Goal: Task Accomplishment & Management: Complete application form

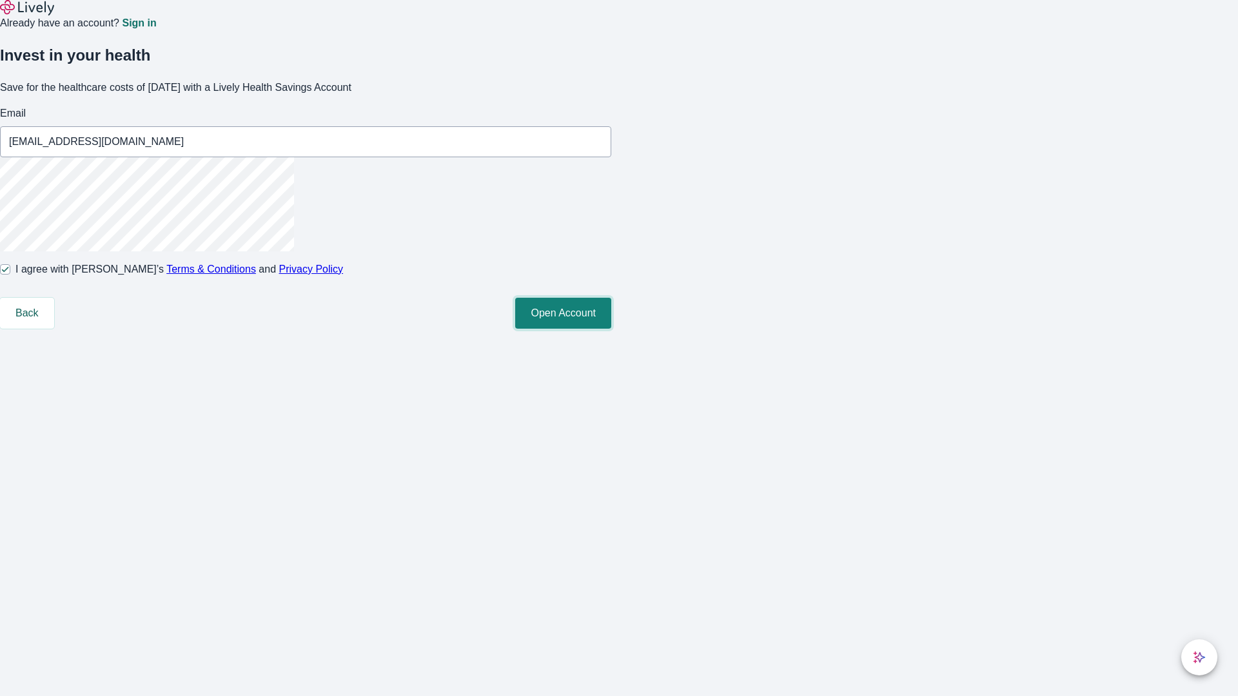
click at [611, 329] on button "Open Account" at bounding box center [563, 313] width 96 height 31
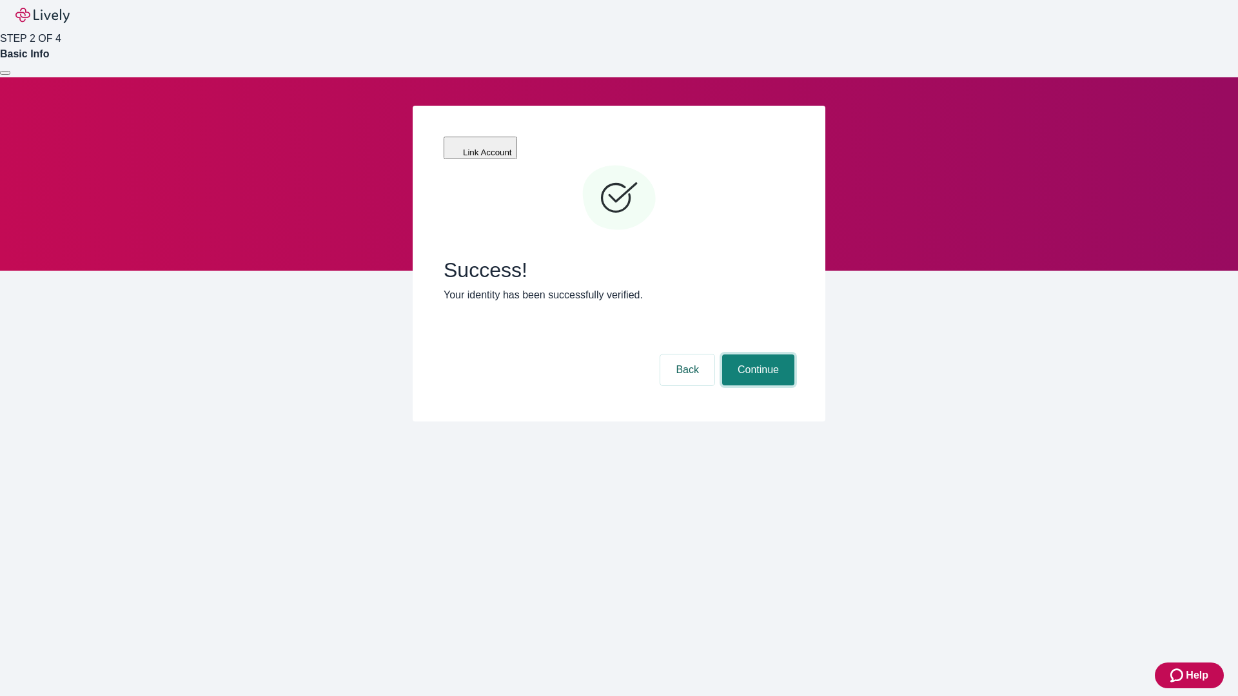
click at [756, 355] on button "Continue" at bounding box center [758, 370] width 72 height 31
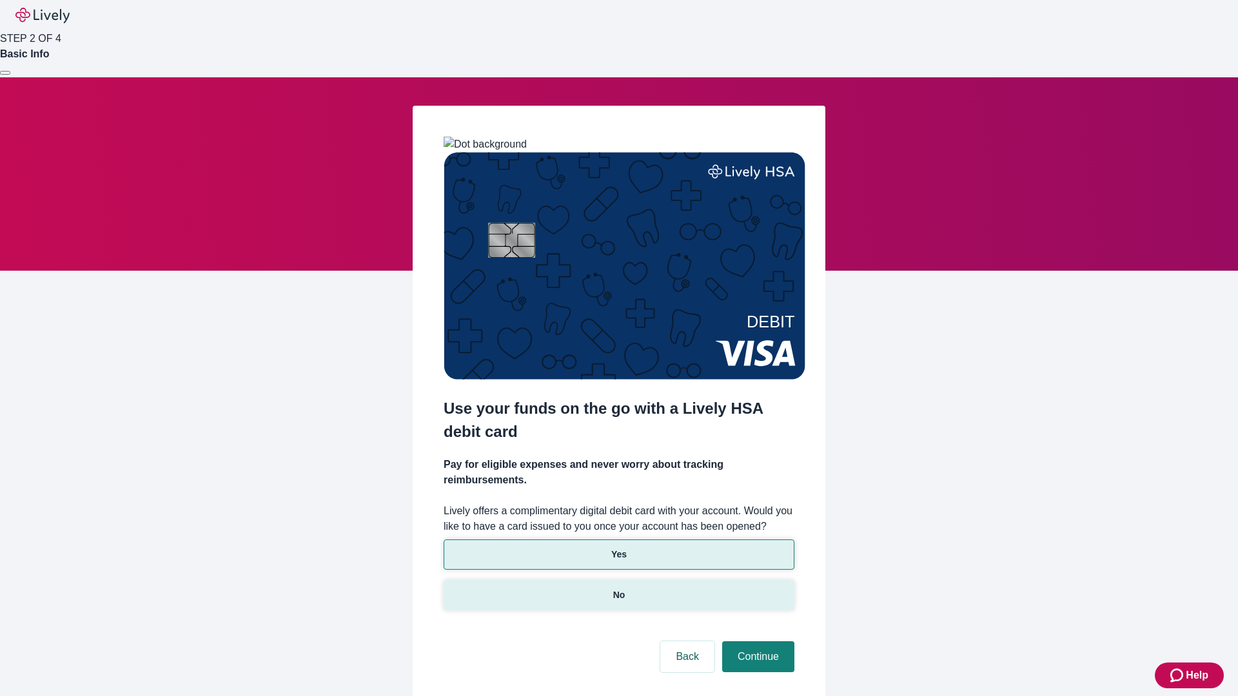
click at [618, 588] on p "No" at bounding box center [619, 595] width 12 height 14
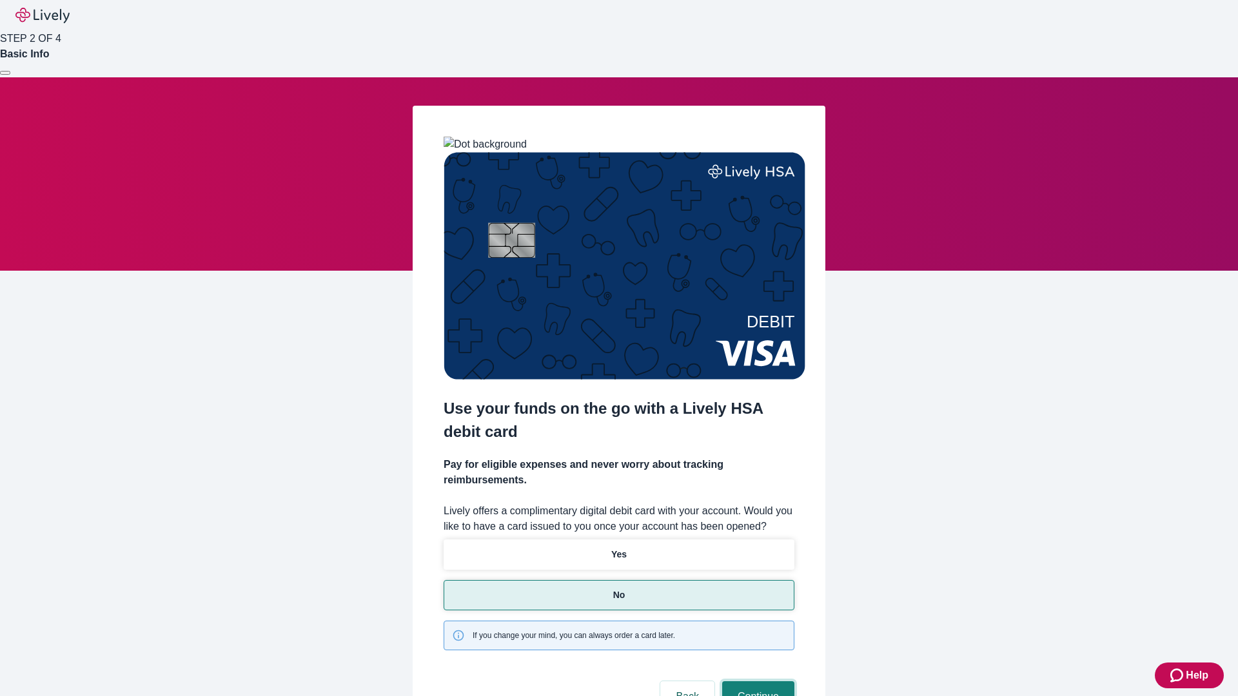
click at [756, 681] on button "Continue" at bounding box center [758, 696] width 72 height 31
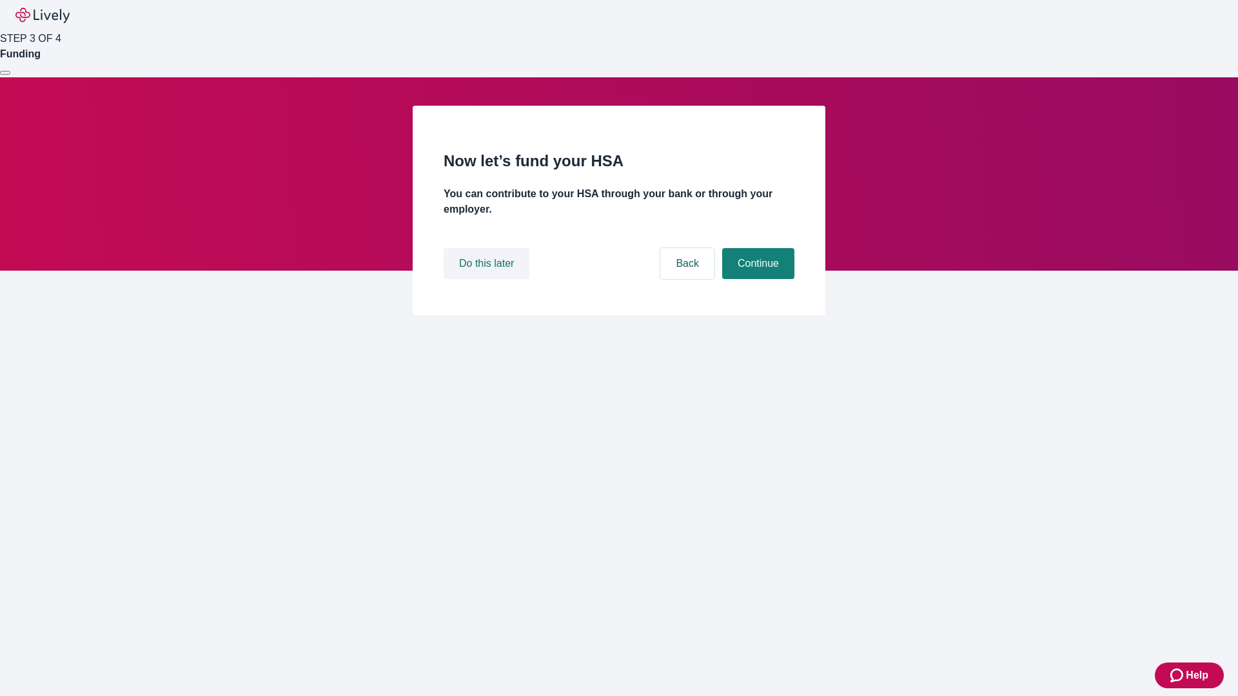
click at [488, 279] on button "Do this later" at bounding box center [486, 263] width 86 height 31
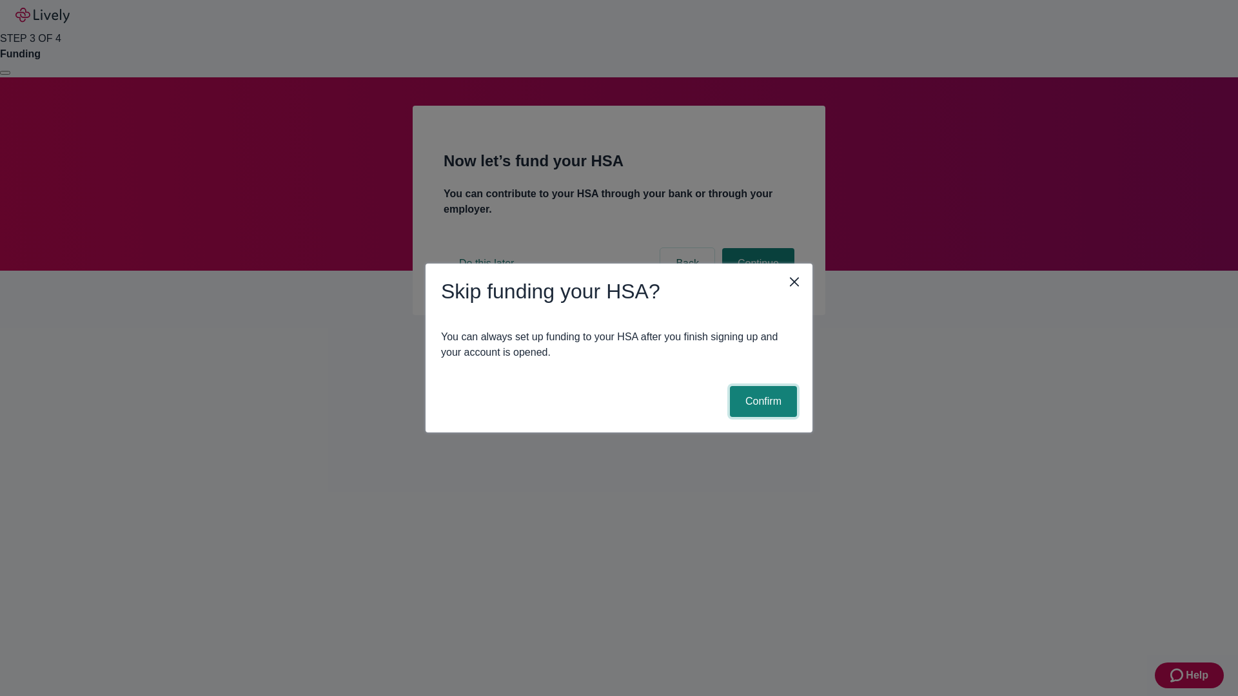
click at [761, 402] on button "Confirm" at bounding box center [763, 401] width 67 height 31
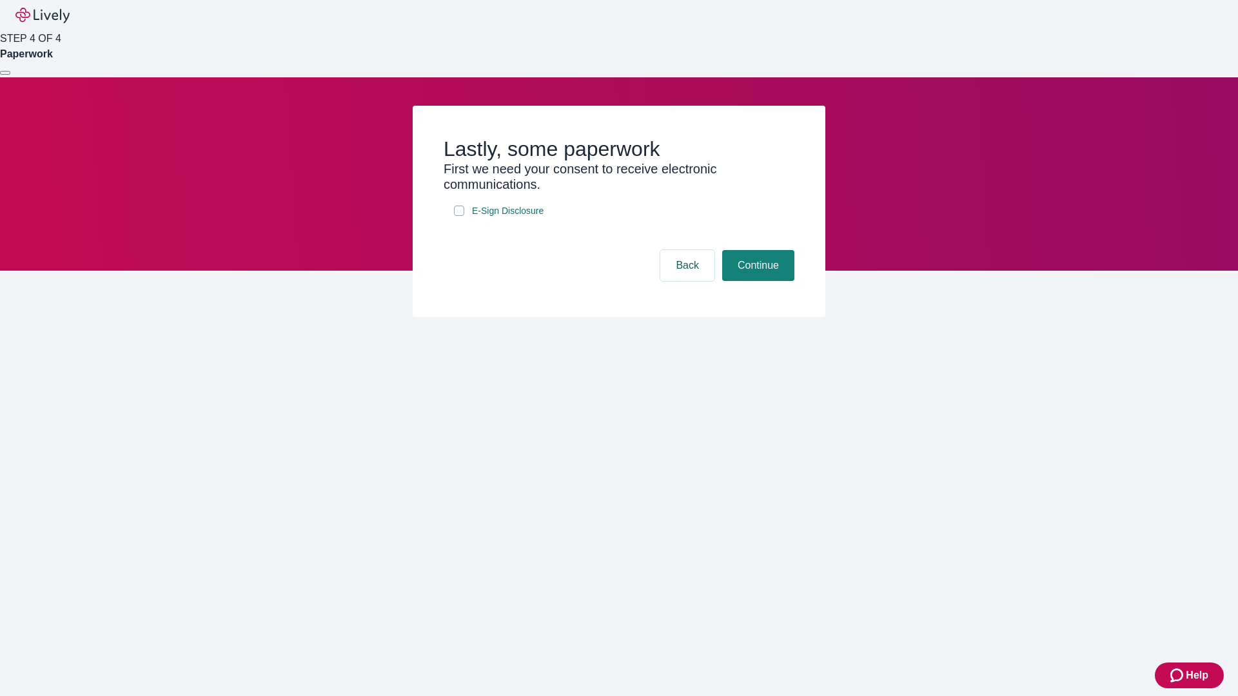
click at [459, 216] on input "E-Sign Disclosure" at bounding box center [459, 211] width 10 height 10
checkbox input "true"
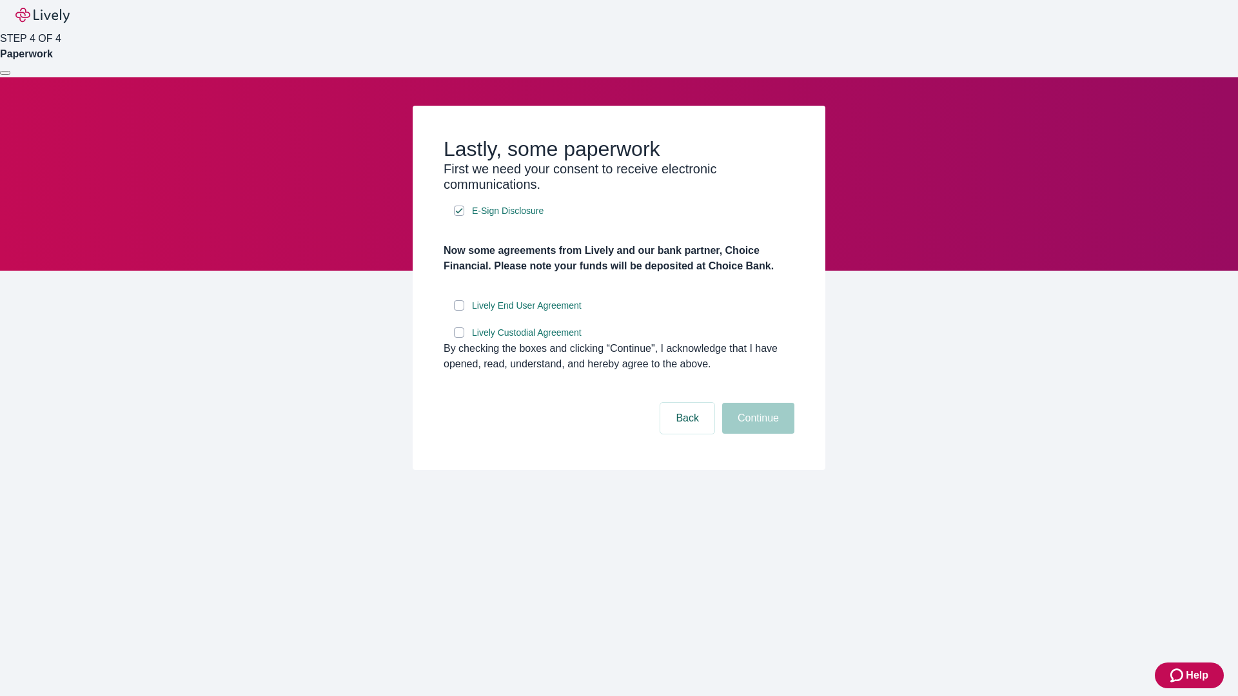
click at [459, 311] on input "Lively End User Agreement" at bounding box center [459, 305] width 10 height 10
checkbox input "true"
click at [459, 338] on input "Lively Custodial Agreement" at bounding box center [459, 332] width 10 height 10
checkbox input "true"
click at [756, 434] on button "Continue" at bounding box center [758, 418] width 72 height 31
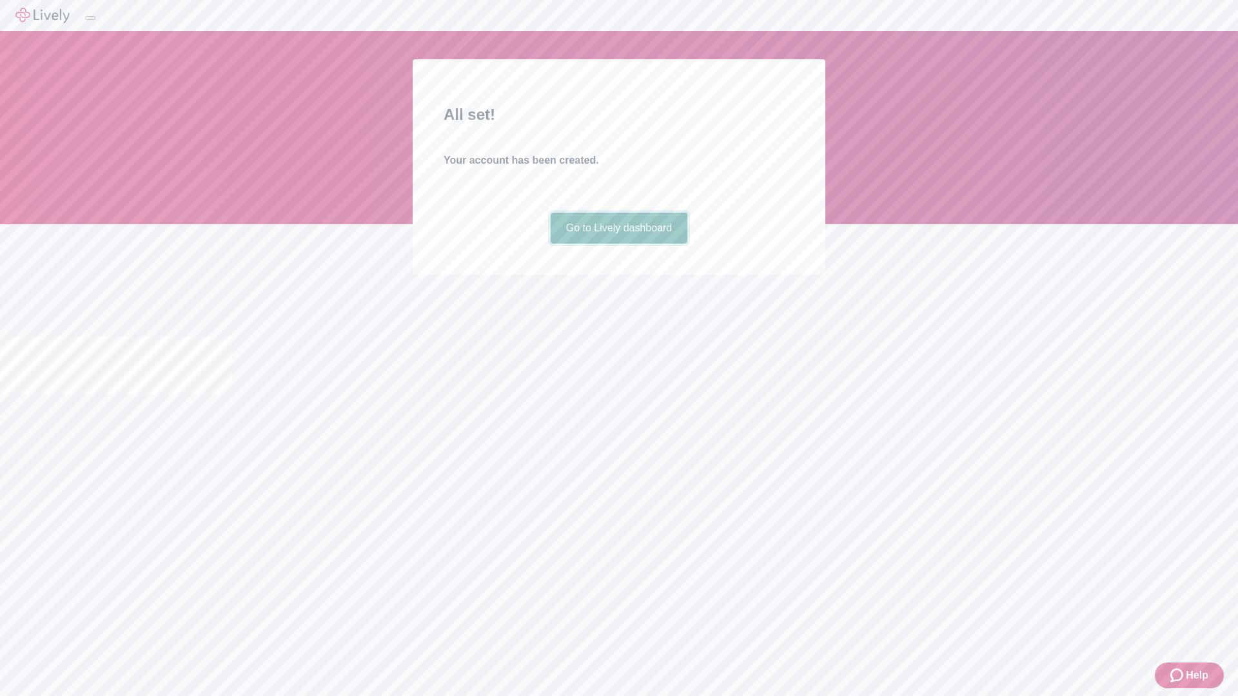
click at [618, 244] on link "Go to Lively dashboard" at bounding box center [618, 228] width 137 height 31
